Goal: Find specific page/section: Find specific page/section

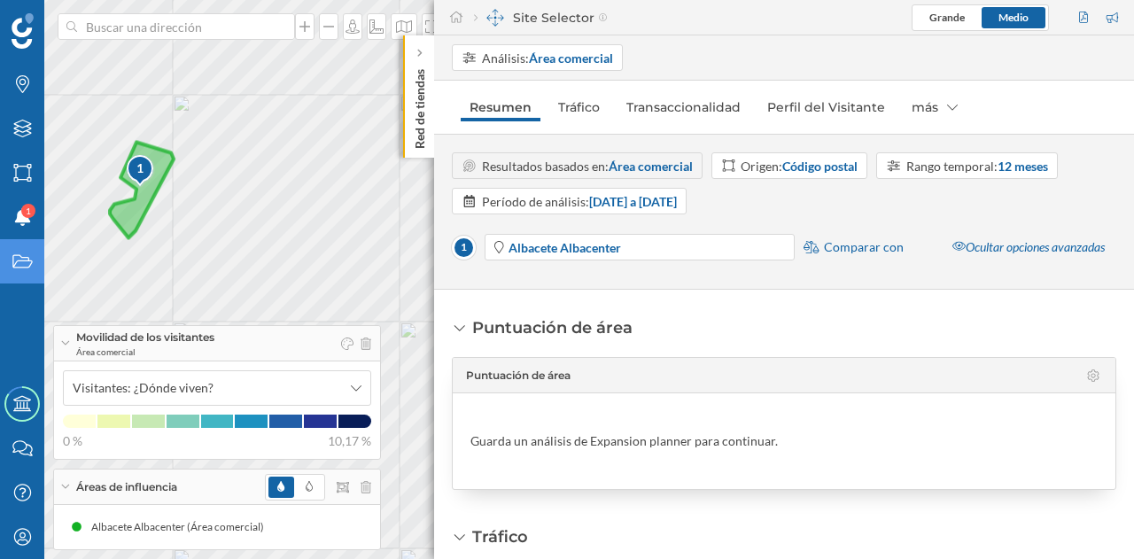
scroll to position [709, 0]
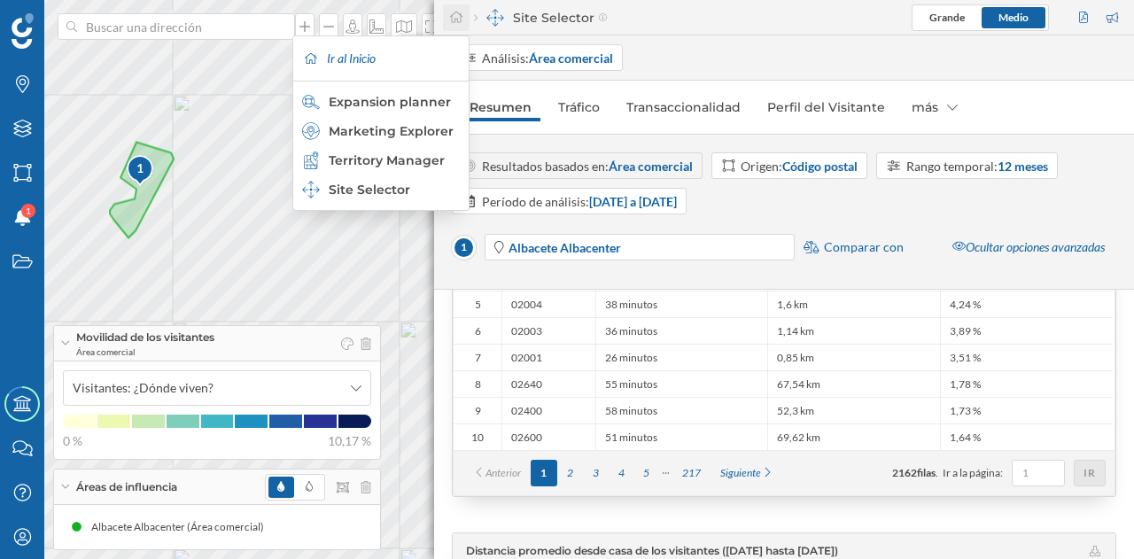
click at [463, 18] on icon at bounding box center [456, 17] width 16 height 12
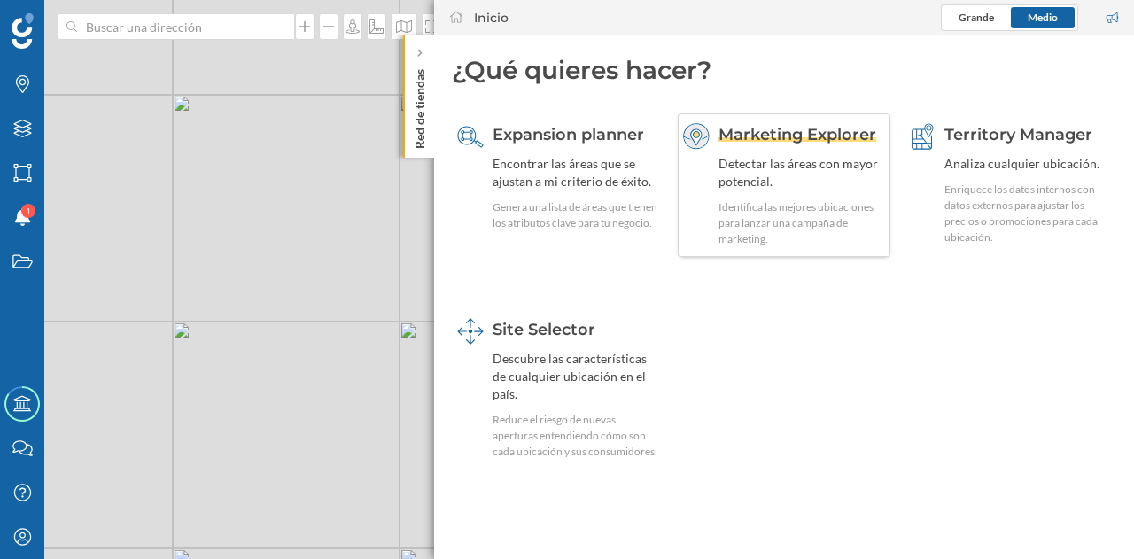
click at [754, 167] on div "Detectar las áreas con mayor potencial." at bounding box center [802, 172] width 167 height 35
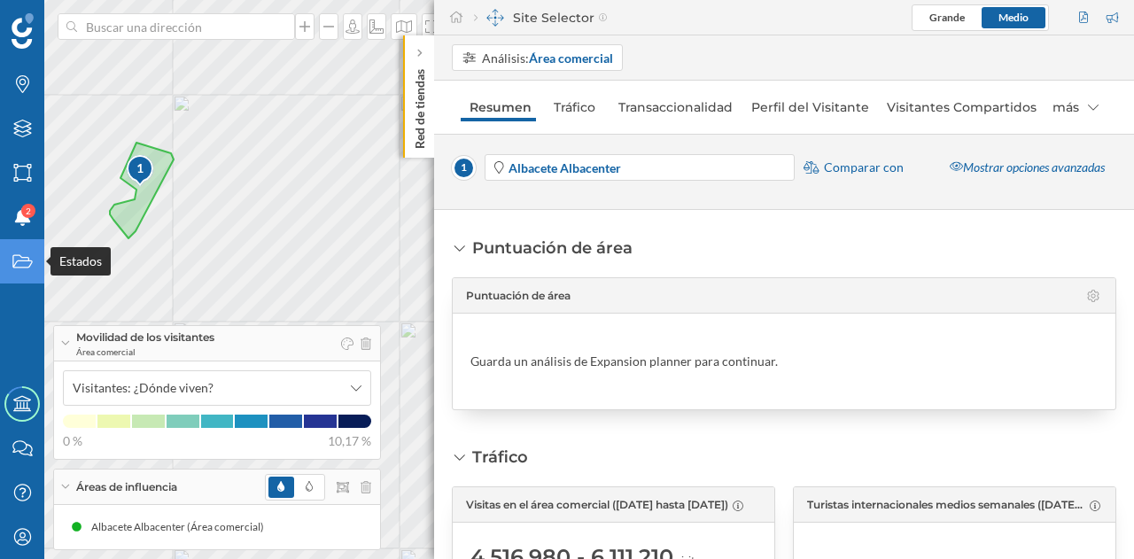
click at [20, 269] on icon "Estados" at bounding box center [23, 262] width 22 height 18
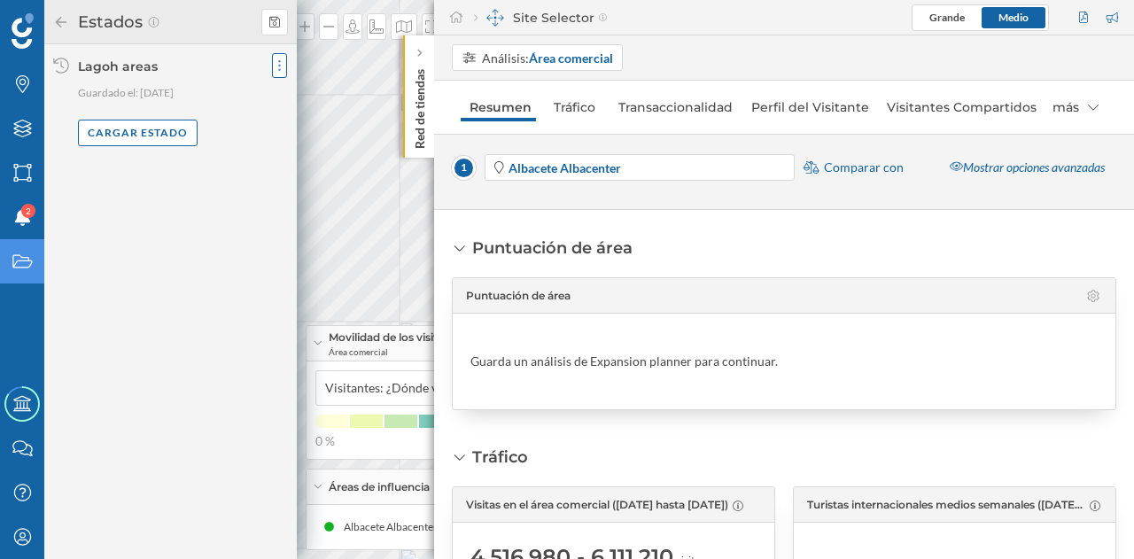
click at [277, 66] on icon at bounding box center [279, 66] width 4 height 18
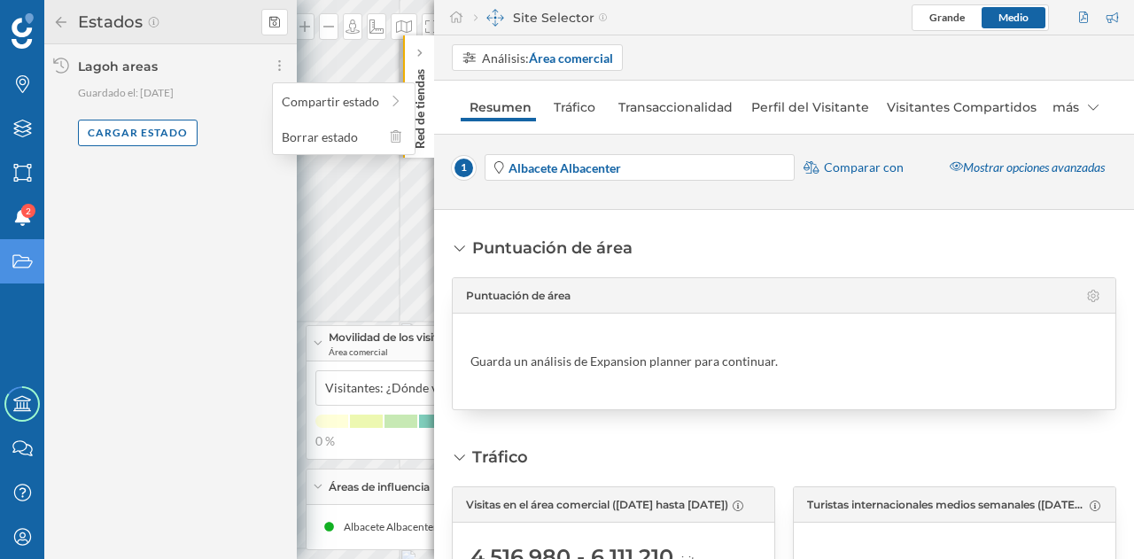
click at [193, 201] on div "Estados Lagoh areas [GEOGRAPHIC_DATA] el: [DATE] Cargar estado" at bounding box center [170, 279] width 253 height 559
drag, startPoint x: 118, startPoint y: 20, endPoint x: 54, endPoint y: 28, distance: 64.3
click at [115, 22] on h2 "Estados" at bounding box center [108, 22] width 78 height 28
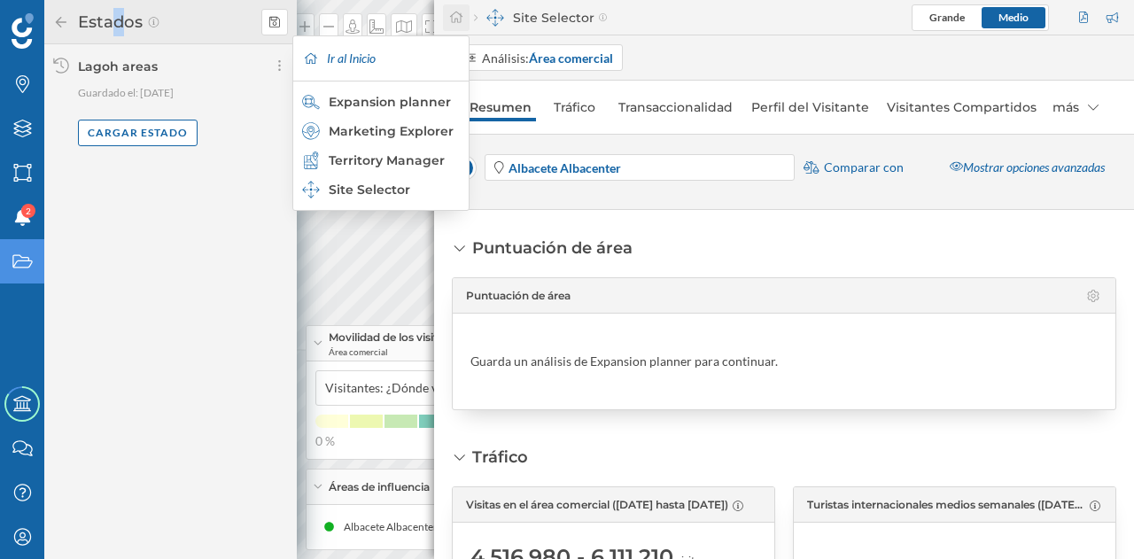
click at [456, 13] on icon at bounding box center [456, 17] width 16 height 12
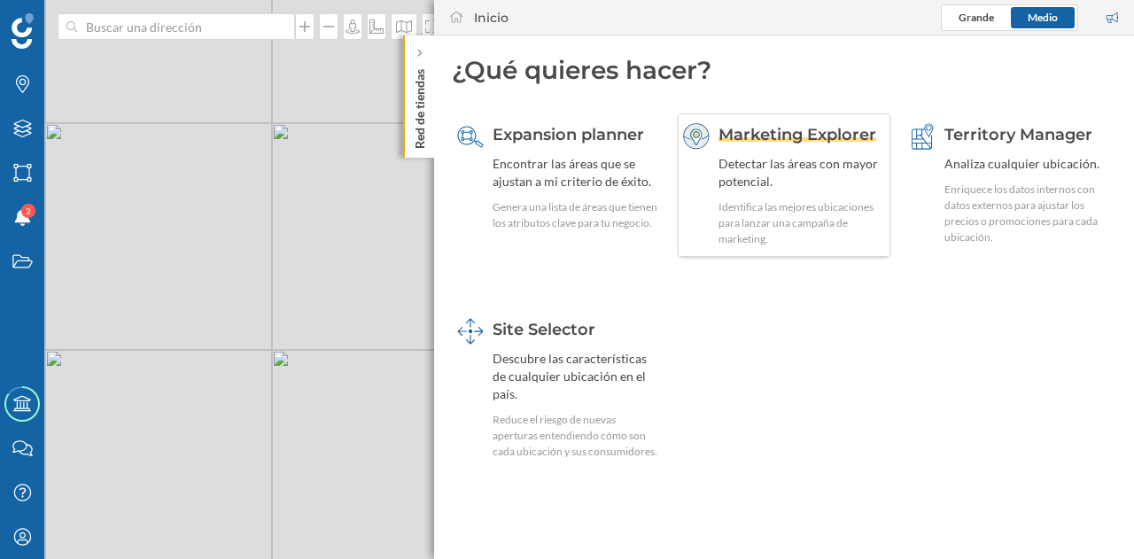
click at [827, 184] on div "Detectar las áreas con mayor potencial." at bounding box center [802, 172] width 167 height 35
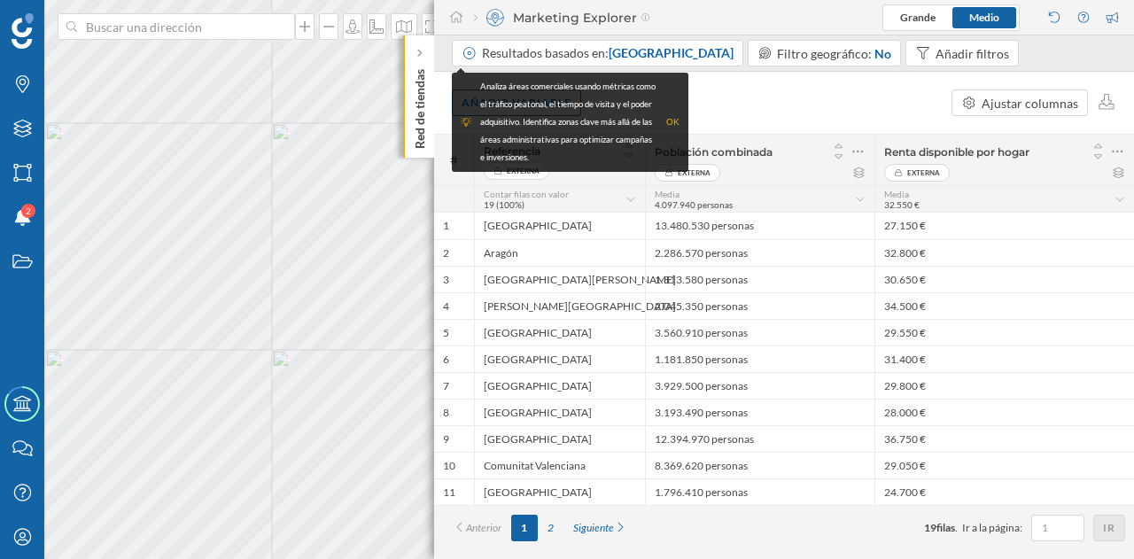
click at [673, 127] on div "OK" at bounding box center [672, 122] width 13 height 18
